Goal: Information Seeking & Learning: Learn about a topic

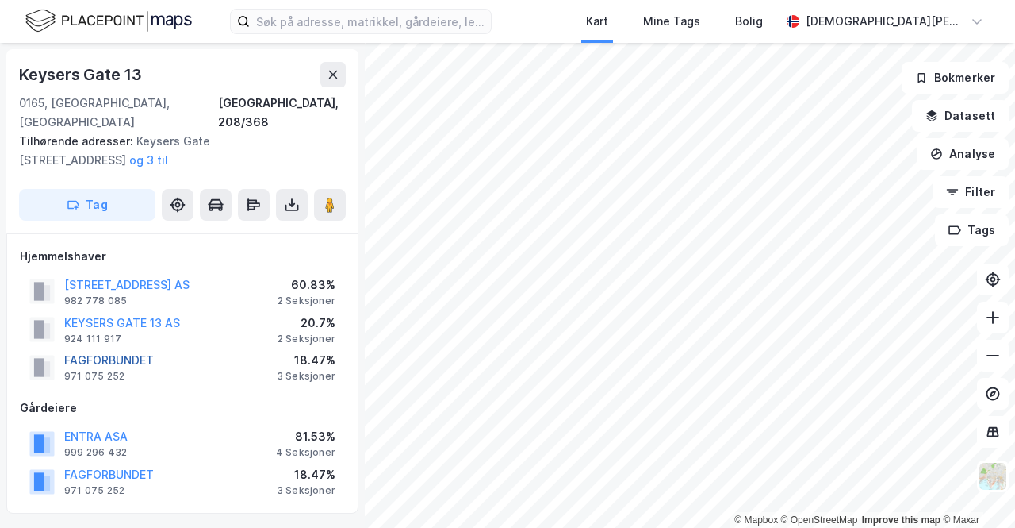
click at [0, 0] on button "FAGFORBUNDET" at bounding box center [0, 0] width 0 height 0
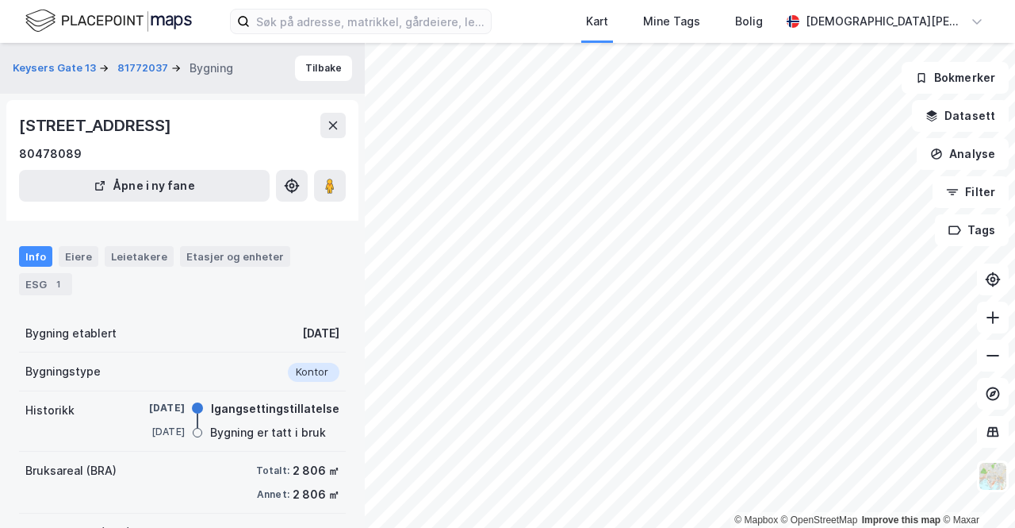
click at [315, 242] on div "Info Eiere Leietakere Etasjer og enheter ESG 1" at bounding box center [182, 264] width 365 height 75
